Goal: Information Seeking & Learning: Understand process/instructions

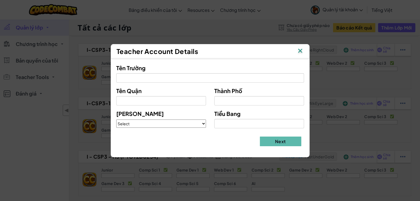
click at [297, 49] on img at bounding box center [299, 51] width 7 height 8
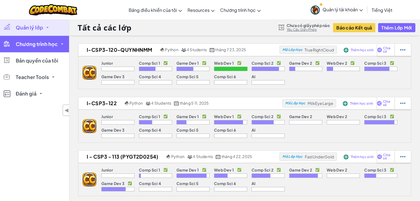
click at [52, 44] on span "Chương trình học" at bounding box center [37, 44] width 42 height 5
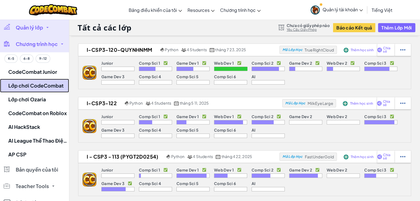
click at [36, 85] on link "Lớp chơi CodeCombat" at bounding box center [34, 86] width 69 height 14
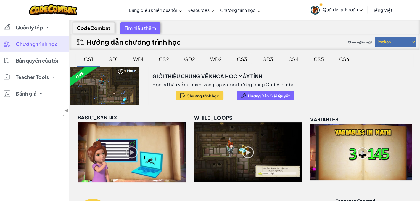
click at [239, 59] on div "CS3" at bounding box center [241, 59] width 21 height 13
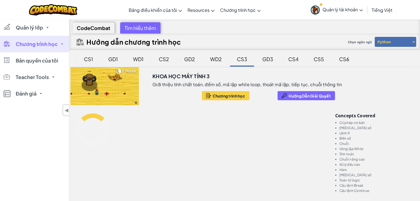
click at [269, 63] on div "GD3" at bounding box center [268, 59] width 22 height 13
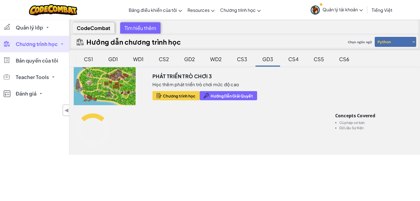
click at [246, 63] on div "CS3" at bounding box center [241, 59] width 21 height 13
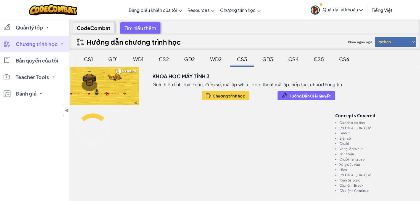
click at [272, 62] on div "GD3" at bounding box center [268, 59] width 22 height 13
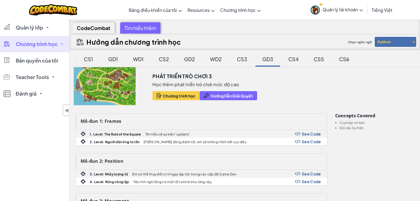
click at [190, 64] on div "GD2" at bounding box center [189, 59] width 22 height 13
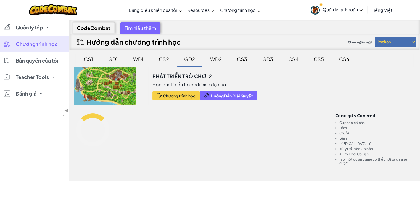
click at [61, 41] on link "Chương trình học" at bounding box center [34, 44] width 69 height 17
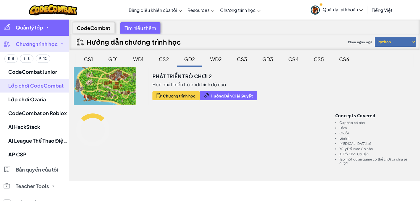
click at [50, 30] on link "Quản lý lớp" at bounding box center [34, 27] width 69 height 17
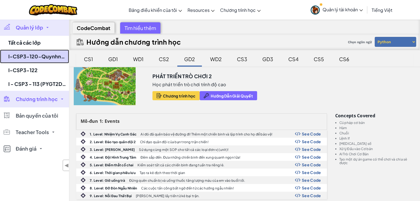
click at [60, 57] on link "I-CSP3-120-Quynhnmm" at bounding box center [34, 57] width 69 height 14
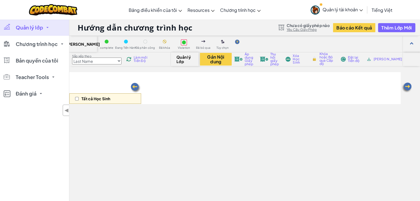
select select "57b621e7ad86a6efb5737e64"
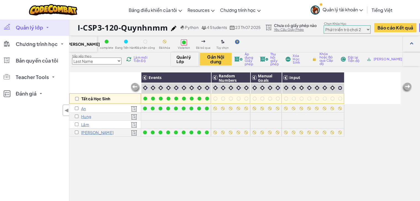
click at [348, 29] on select "Junior Giới thiệu chung về Khoa học máy tính Phát triển trò chơi 1 Phát triển t…" at bounding box center [346, 29] width 47 height 8
drag, startPoint x: 278, startPoint y: 159, endPoint x: 276, endPoint y: 157, distance: 3.4
click at [278, 159] on div "Tất cả Học Sinh Events Random Numbers Manual Goals Input An Hung Lâm Quang Thành" at bounding box center [234, 159] width 331 height 174
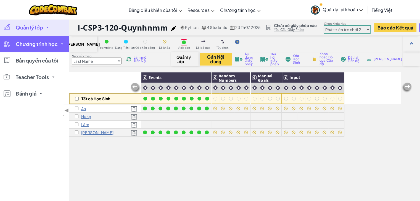
click at [43, 47] on span "Chương trình học" at bounding box center [37, 44] width 42 height 5
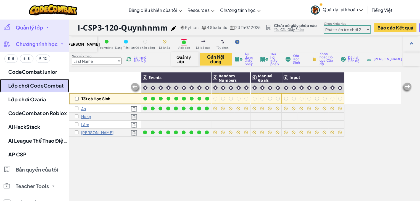
click at [53, 83] on link "Lớp chơi CodeCombat" at bounding box center [34, 86] width 69 height 14
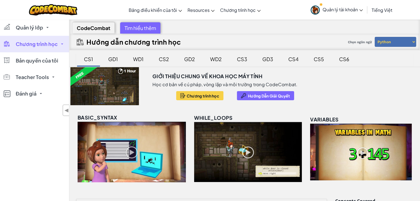
click at [273, 62] on div "GD3" at bounding box center [268, 59] width 22 height 13
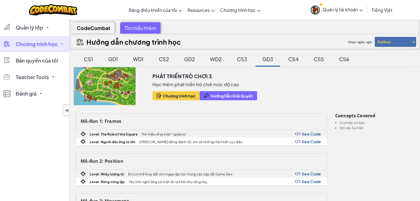
click at [242, 60] on div "CS3" at bounding box center [241, 59] width 21 height 13
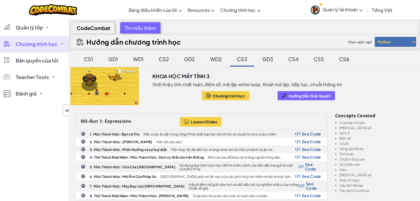
click at [266, 58] on div "GD3" at bounding box center [268, 59] width 22 height 13
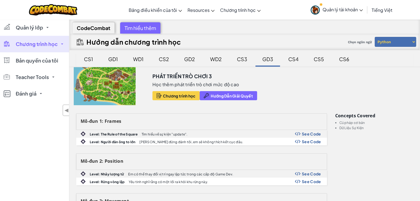
click at [191, 60] on div "GD2" at bounding box center [189, 59] width 22 height 13
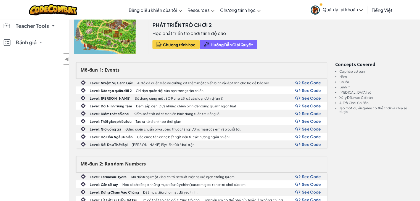
scroll to position [138, 0]
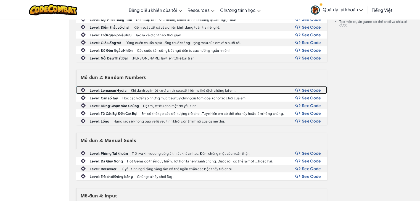
click at [318, 89] on span "See Code" at bounding box center [311, 90] width 19 height 4
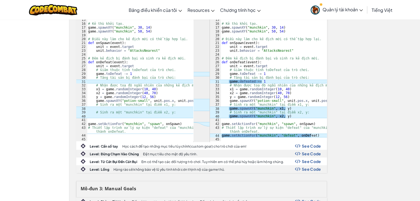
scroll to position [331, 0]
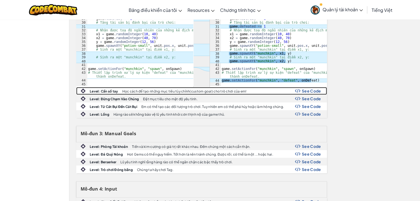
click at [318, 89] on span "See Code" at bounding box center [311, 91] width 19 height 4
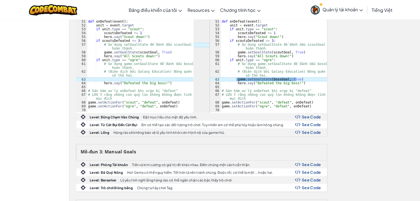
scroll to position [635, 0]
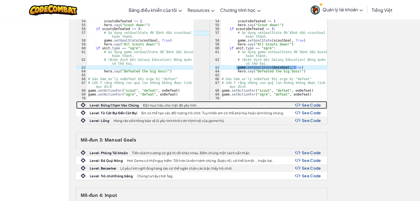
click at [315, 104] on span "See Code" at bounding box center [311, 105] width 19 height 4
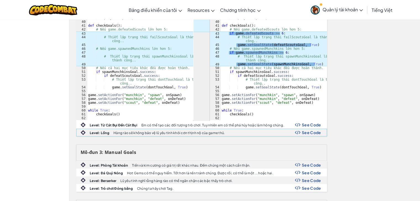
scroll to position [910, 0]
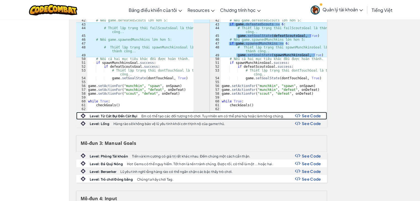
click at [316, 114] on span "See Code" at bounding box center [311, 116] width 19 height 4
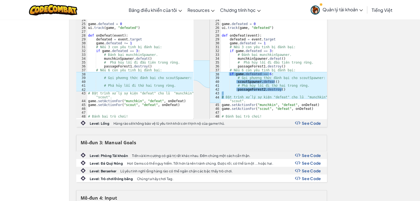
scroll to position [1131, 0]
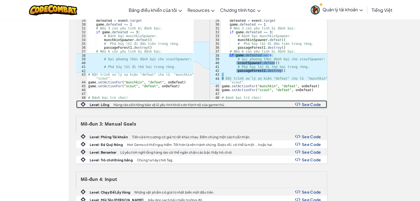
click at [316, 105] on span "See Code" at bounding box center [311, 104] width 19 height 4
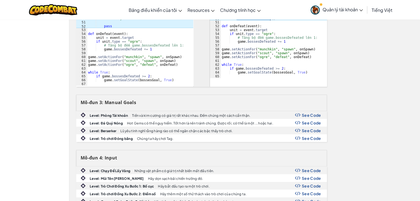
scroll to position [1435, 0]
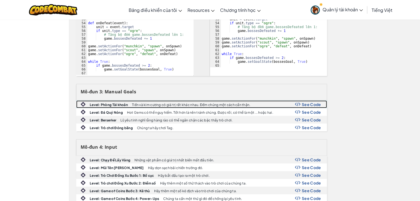
click at [319, 103] on span "See Code" at bounding box center [311, 104] width 19 height 4
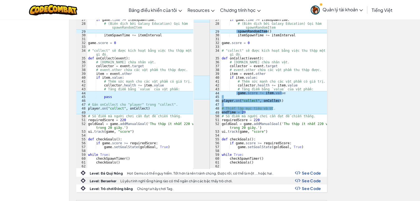
scroll to position [1683, 0]
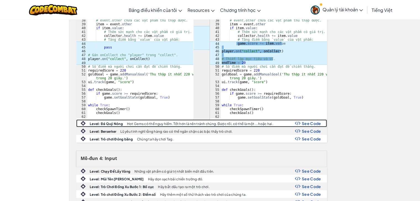
click at [316, 124] on span "See Code" at bounding box center [311, 123] width 19 height 4
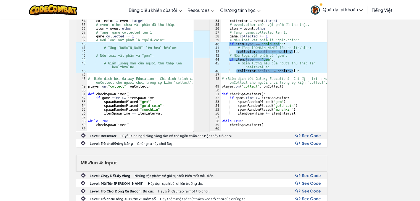
scroll to position [1931, 0]
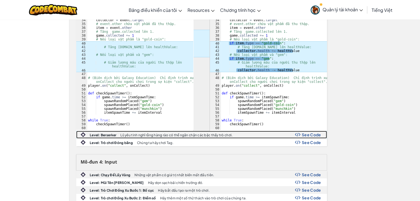
click at [317, 134] on span "See Code" at bounding box center [311, 135] width 19 height 4
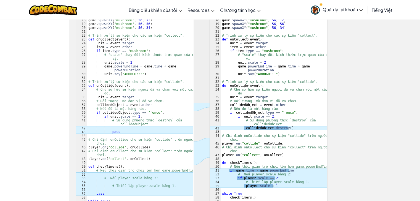
scroll to position [2179, 0]
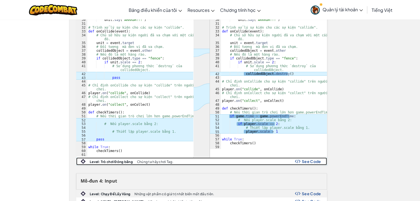
click at [317, 159] on span "See Code" at bounding box center [311, 161] width 19 height 4
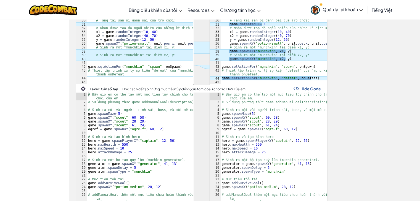
scroll to position [226, 0]
